Goal: Information Seeking & Learning: Check status

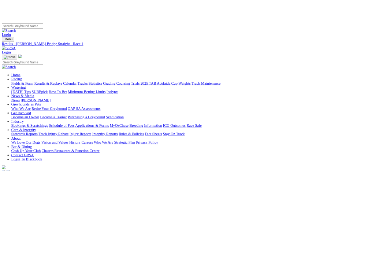
scroll to position [67, 0]
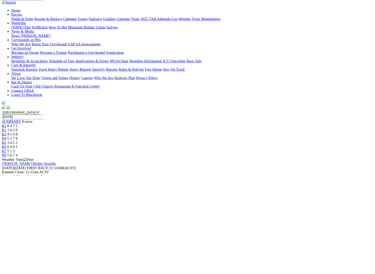
click at [27, 200] on span "1 4 2 6" at bounding box center [19, 203] width 16 height 6
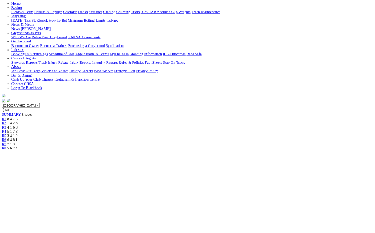
scroll to position [73, 0]
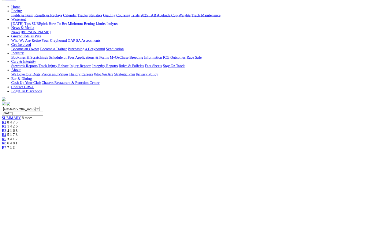
click at [27, 200] on span "4 1 6 8" at bounding box center [19, 203] width 16 height 6
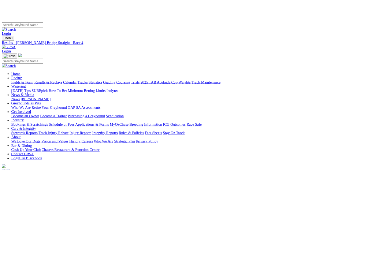
scroll to position [6, 0]
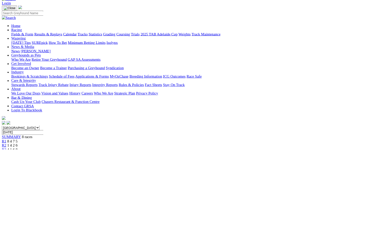
scroll to position [40, 0]
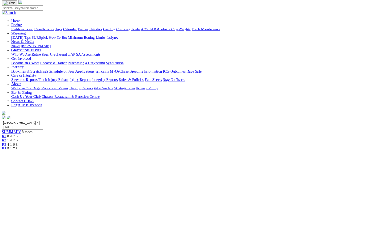
scroll to position [50, 0]
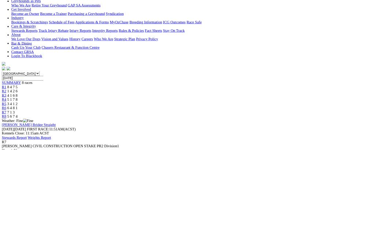
scroll to position [127, 0]
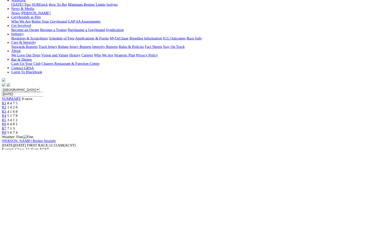
scroll to position [102, 0]
click at [10, 204] on link "R8" at bounding box center [6, 207] width 7 height 6
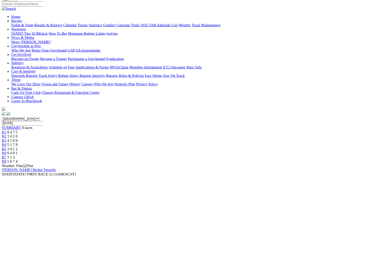
scroll to position [59, 0]
